Goal: Complete application form

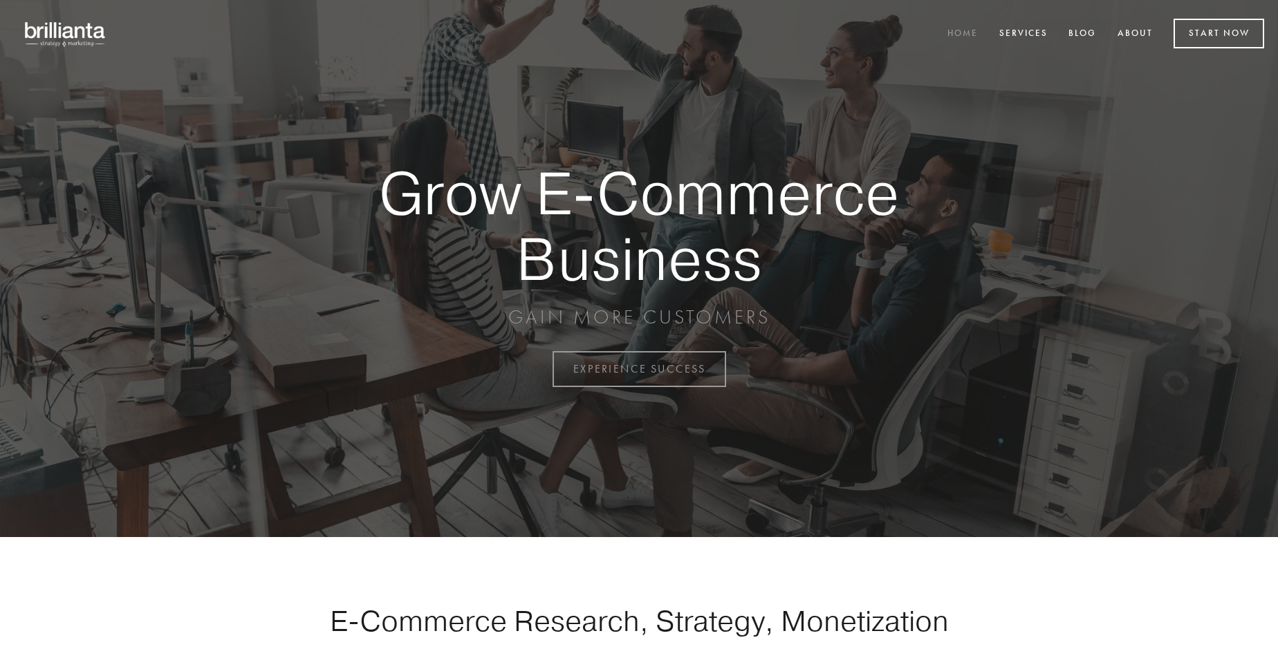
scroll to position [3625, 0]
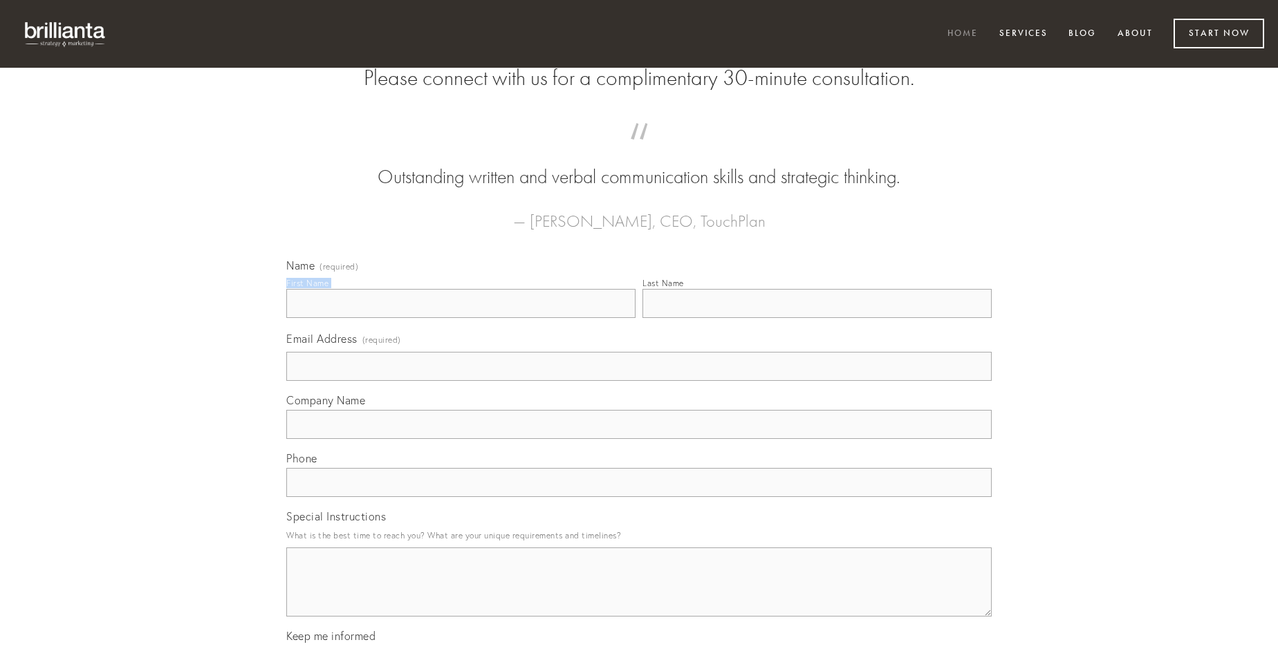
type input "[PERSON_NAME]"
click at [817, 318] on input "Last Name" at bounding box center [816, 303] width 349 height 29
type input "[PERSON_NAME]"
click at [639, 381] on input "Email Address (required)" at bounding box center [638, 366] width 705 height 29
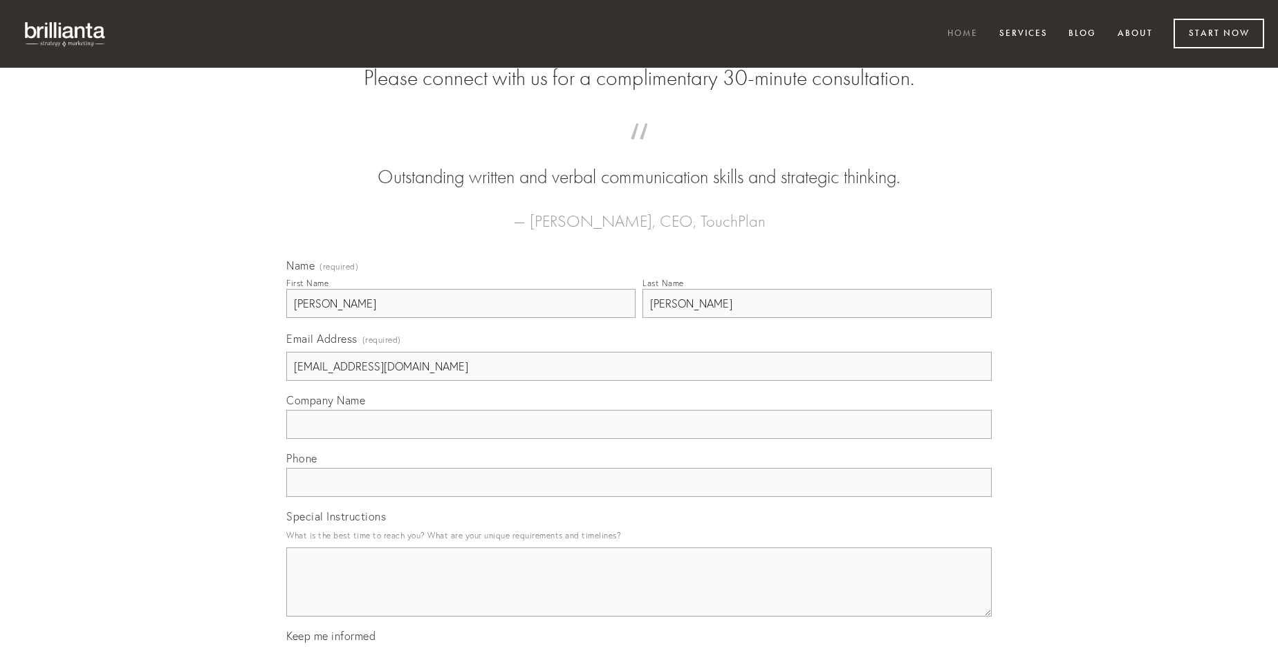
type input "[EMAIL_ADDRESS][DOMAIN_NAME]"
click at [639, 439] on input "Company Name" at bounding box center [638, 424] width 705 height 29
type input "curiositas"
click at [639, 497] on input "text" at bounding box center [638, 482] width 705 height 29
click at [639, 595] on textarea "Special Instructions" at bounding box center [638, 582] width 705 height 69
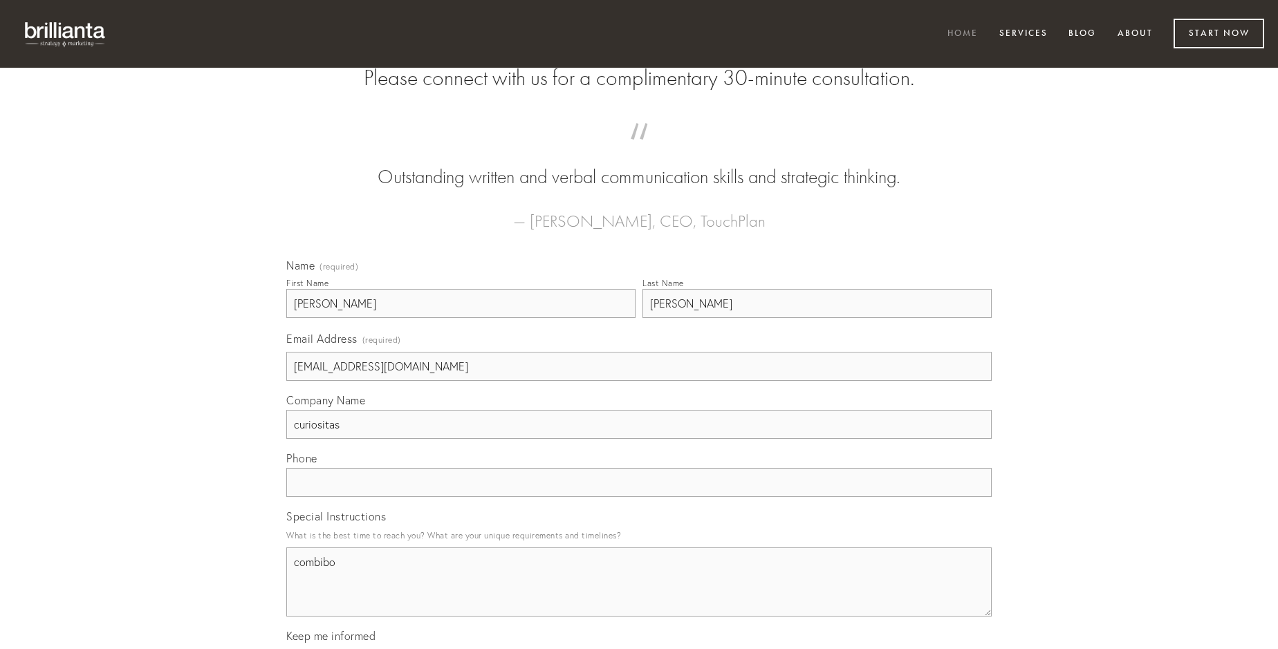
type textarea "combibo"
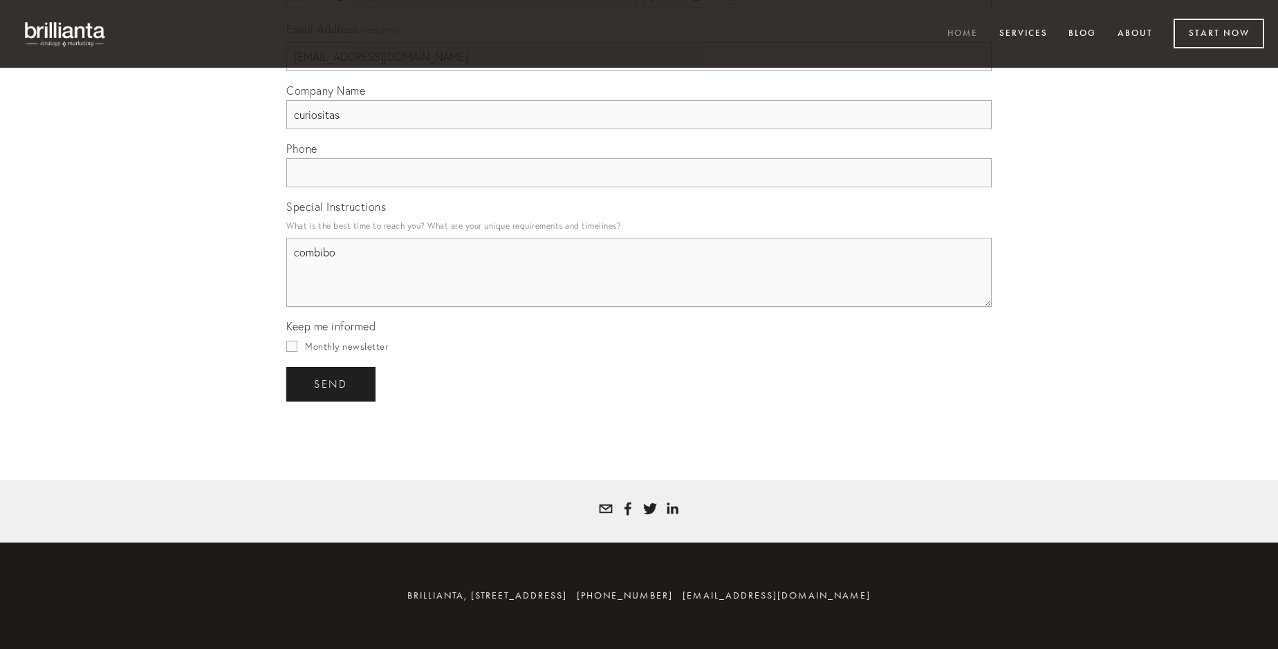
click at [332, 384] on span "send" at bounding box center [331, 384] width 34 height 12
